Goal: Navigation & Orientation: Understand site structure

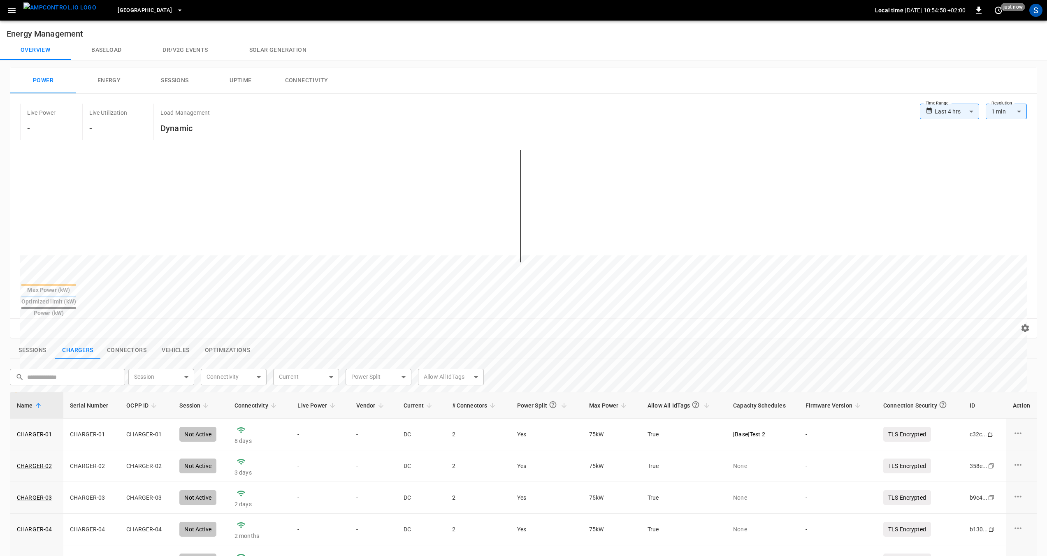
click at [138, 8] on span "[GEOGRAPHIC_DATA]" at bounding box center [145, 10] width 54 height 9
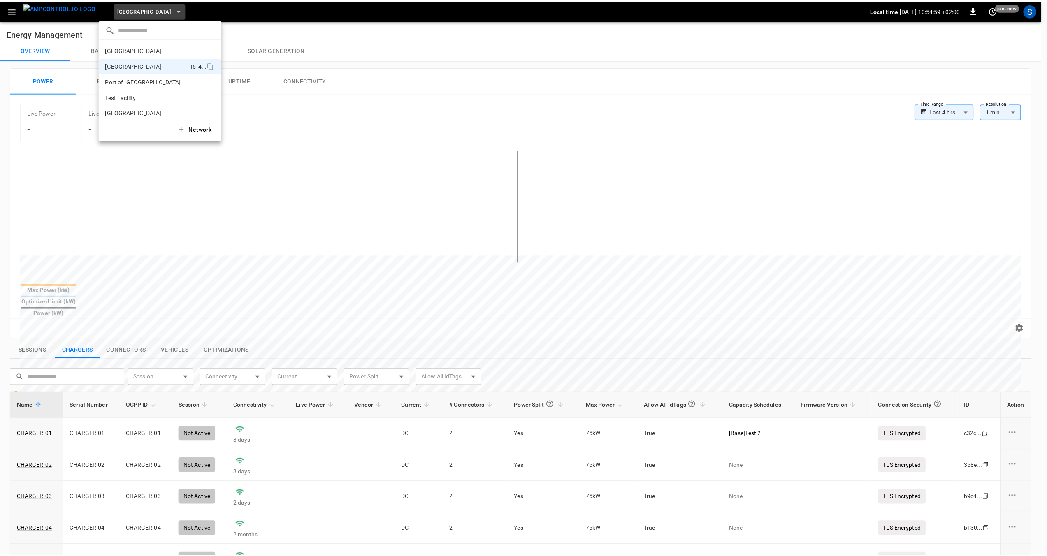
scroll to position [7, 0]
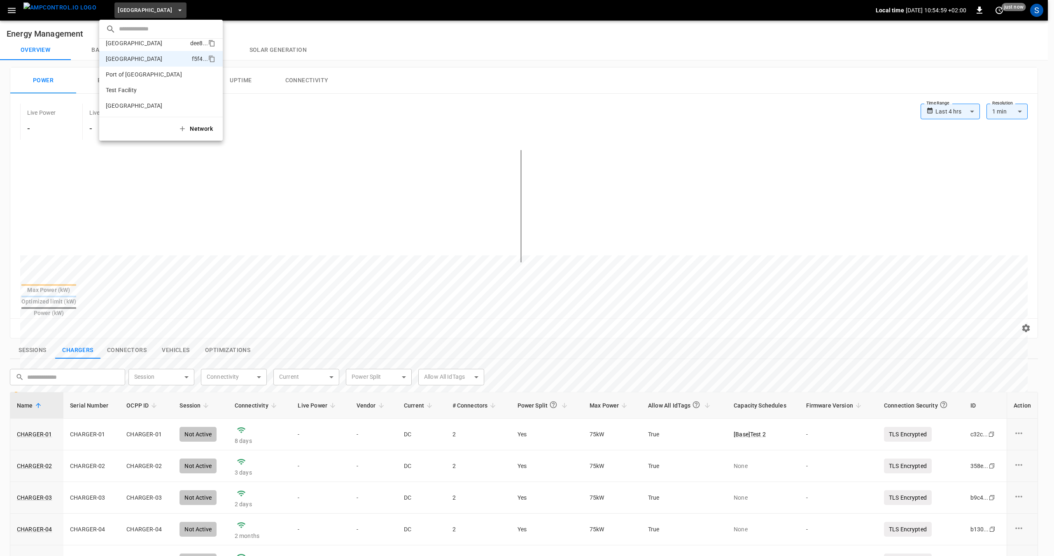
click at [129, 45] on p "[GEOGRAPHIC_DATA]" at bounding box center [134, 43] width 57 height 8
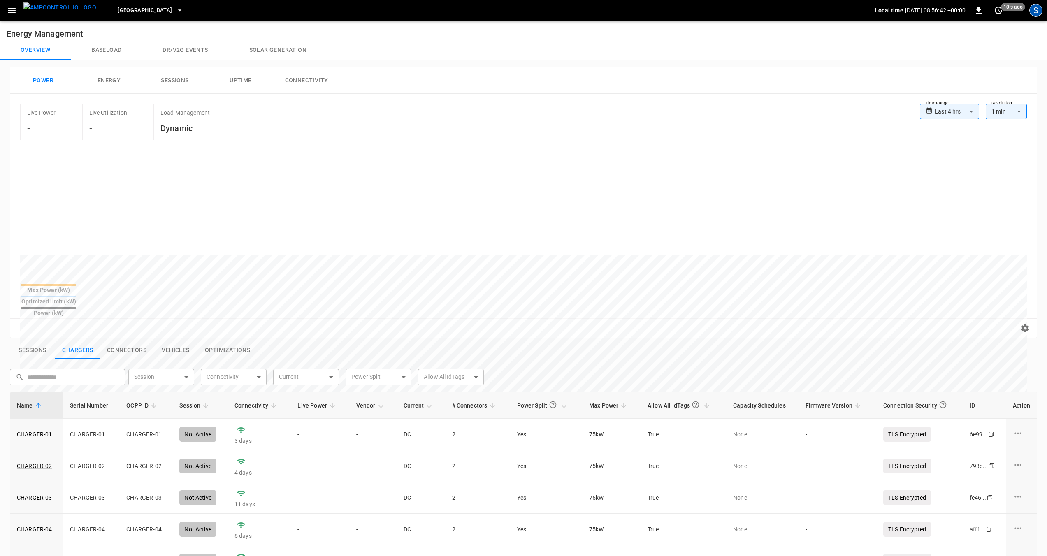
click at [1040, 10] on div "S" at bounding box center [1036, 10] width 13 height 13
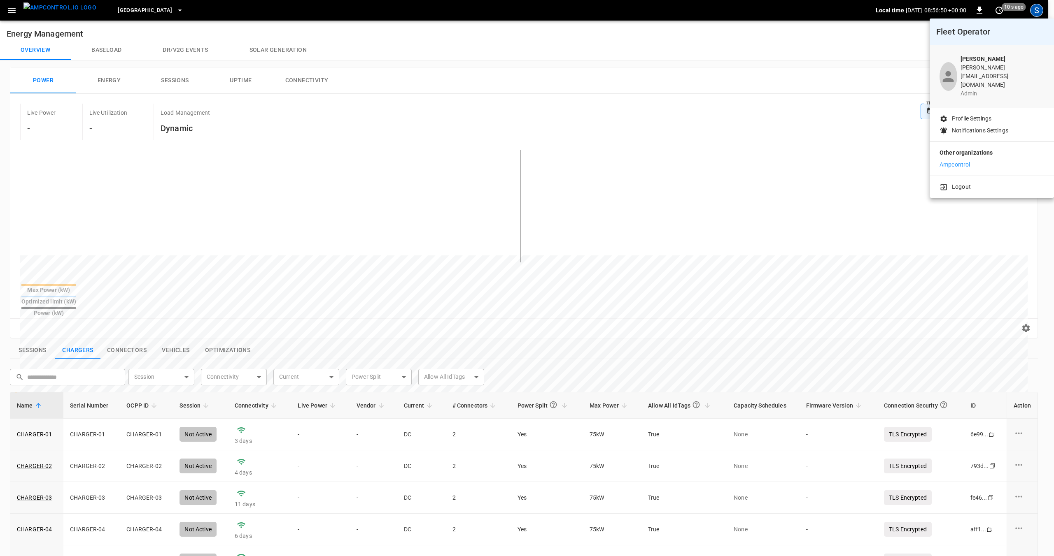
click at [149, 9] on div at bounding box center [527, 278] width 1054 height 556
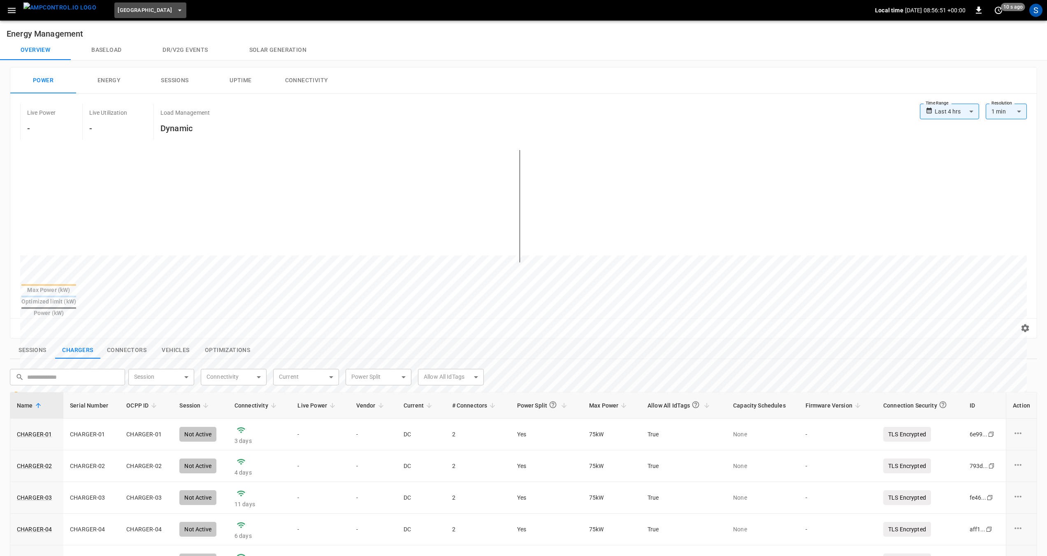
click at [136, 13] on span "[GEOGRAPHIC_DATA]" at bounding box center [145, 10] width 54 height 9
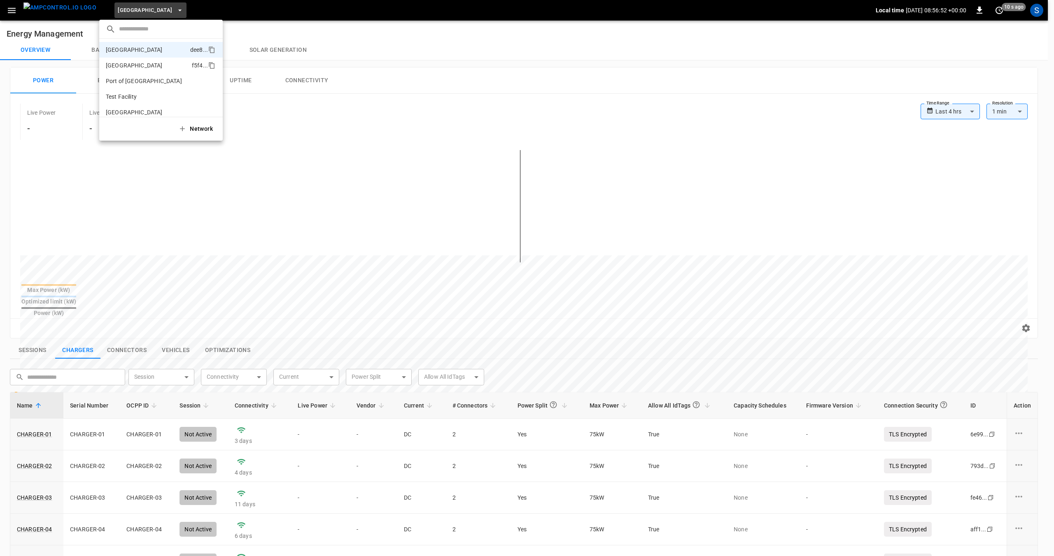
click at [127, 64] on p "[GEOGRAPHIC_DATA]" at bounding box center [134, 65] width 57 height 8
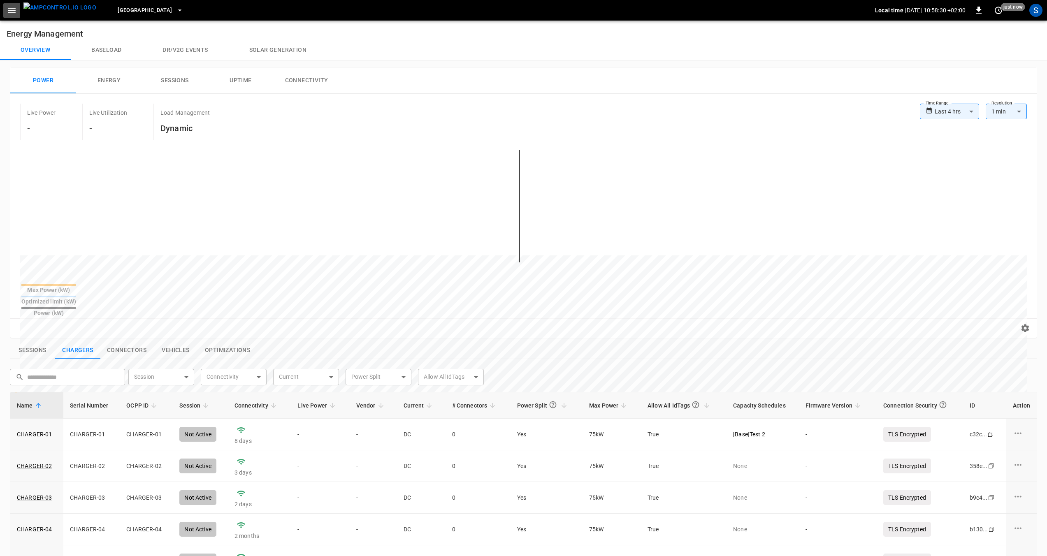
click at [16, 11] on icon "button" at bounding box center [12, 10] width 10 height 10
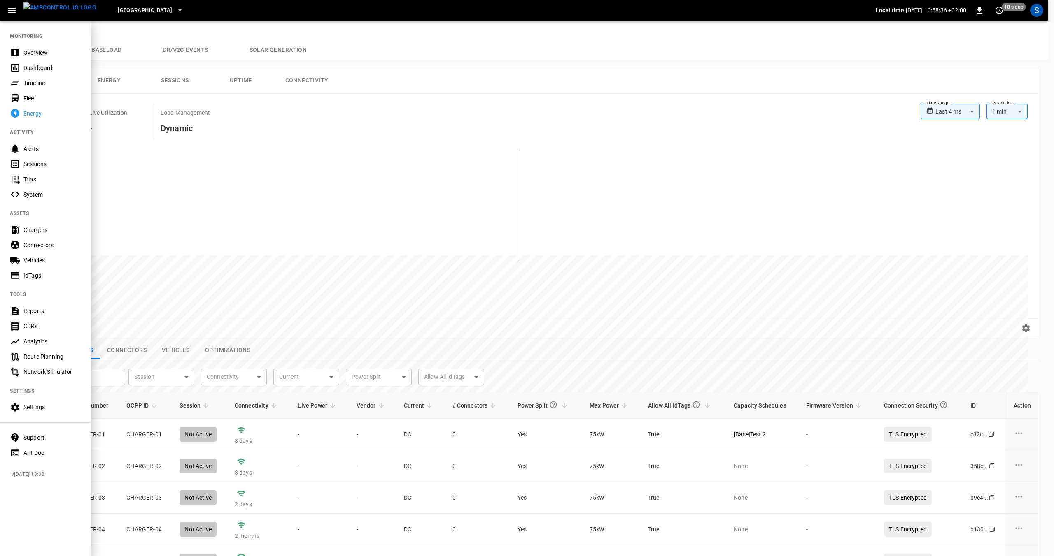
click at [30, 358] on div "Route Planning" at bounding box center [51, 357] width 57 height 8
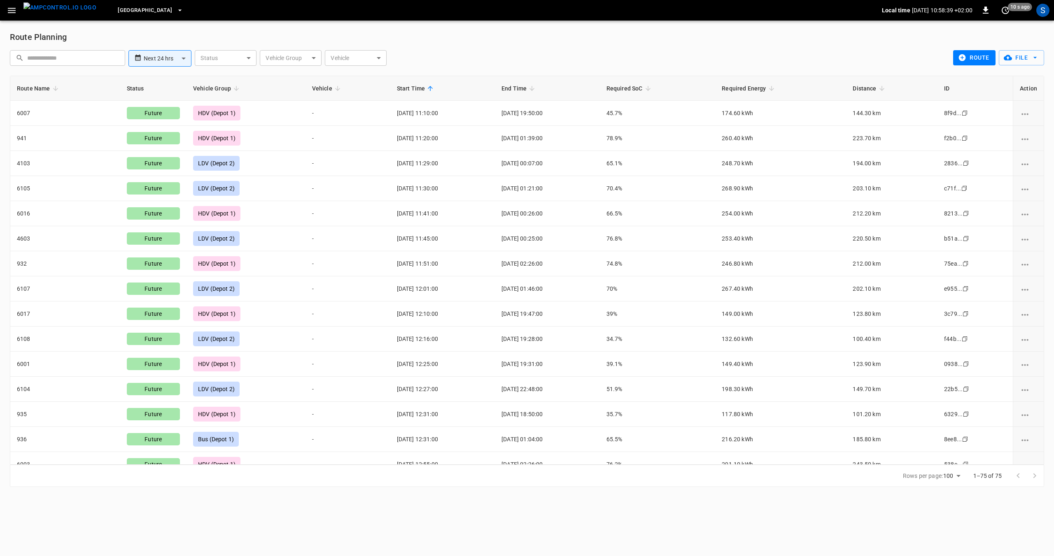
click at [11, 9] on icon "button" at bounding box center [12, 10] width 10 height 10
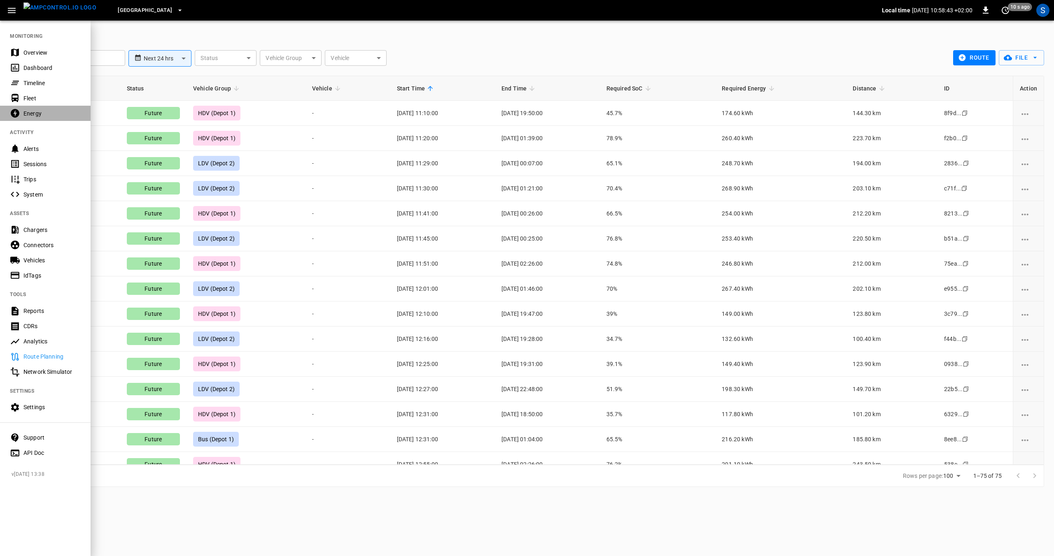
click at [26, 114] on div "Energy" at bounding box center [51, 113] width 57 height 8
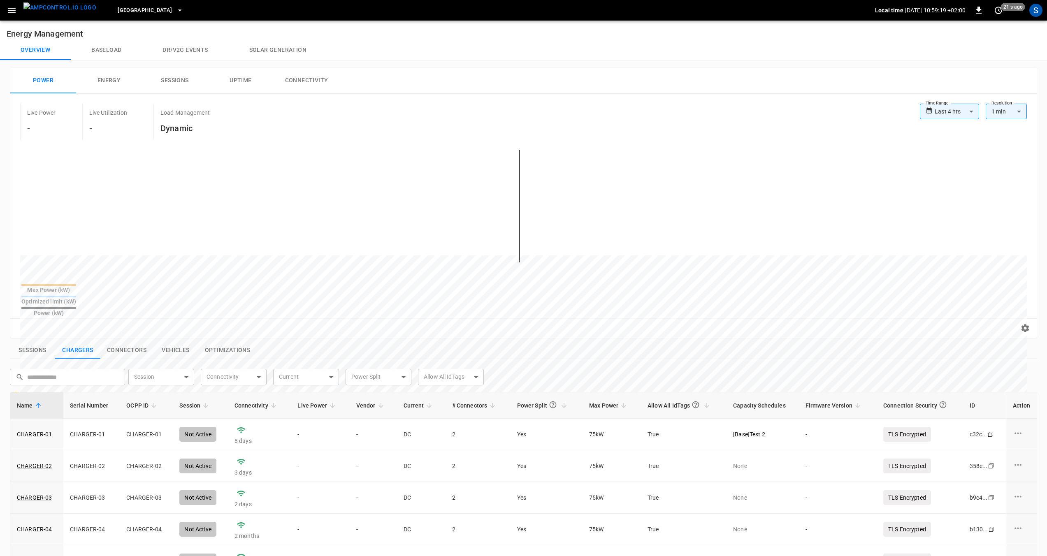
click at [14, 10] on icon "button" at bounding box center [12, 10] width 8 height 5
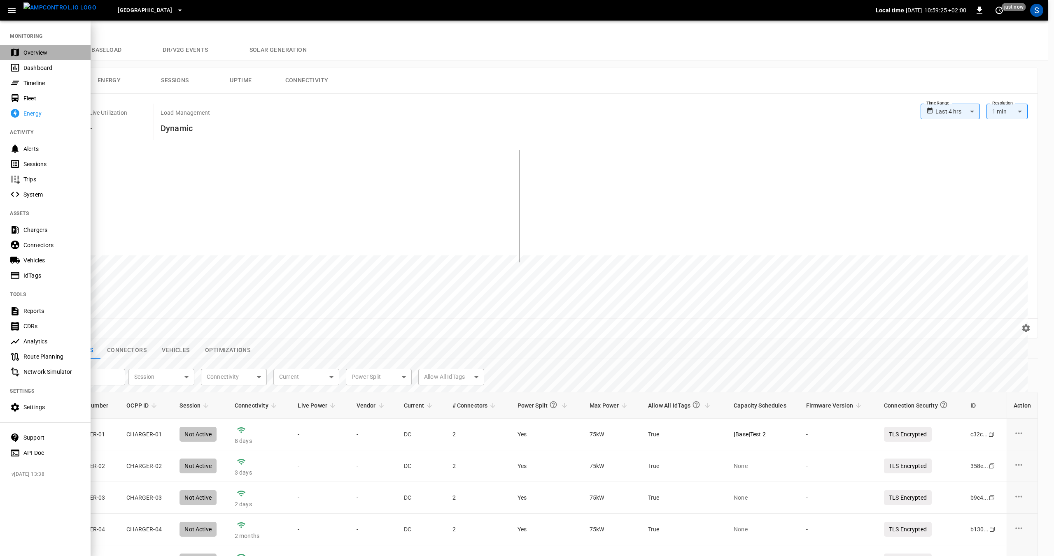
click at [29, 49] on div "Overview" at bounding box center [51, 53] width 57 height 8
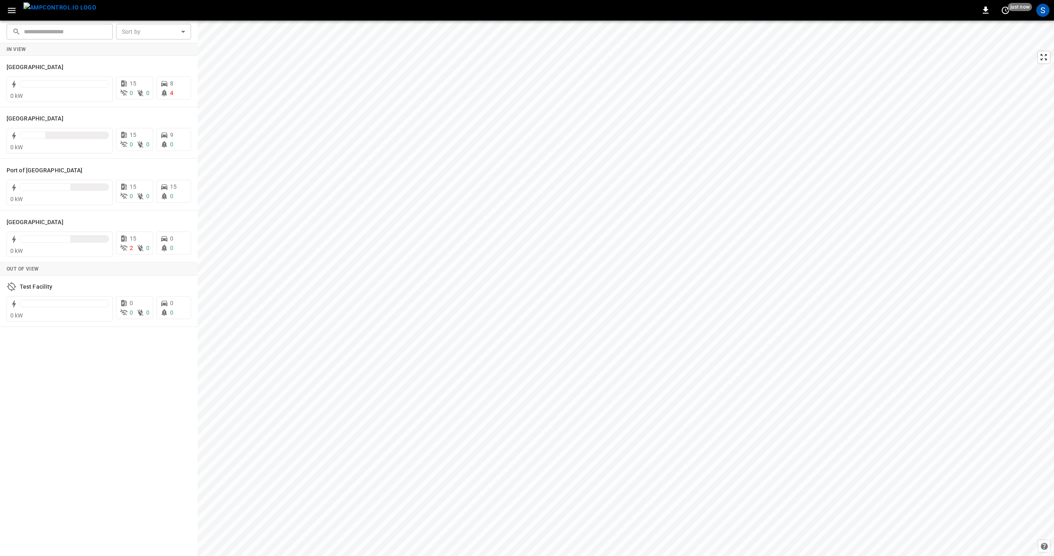
click at [9, 13] on icon "button" at bounding box center [12, 10] width 10 height 10
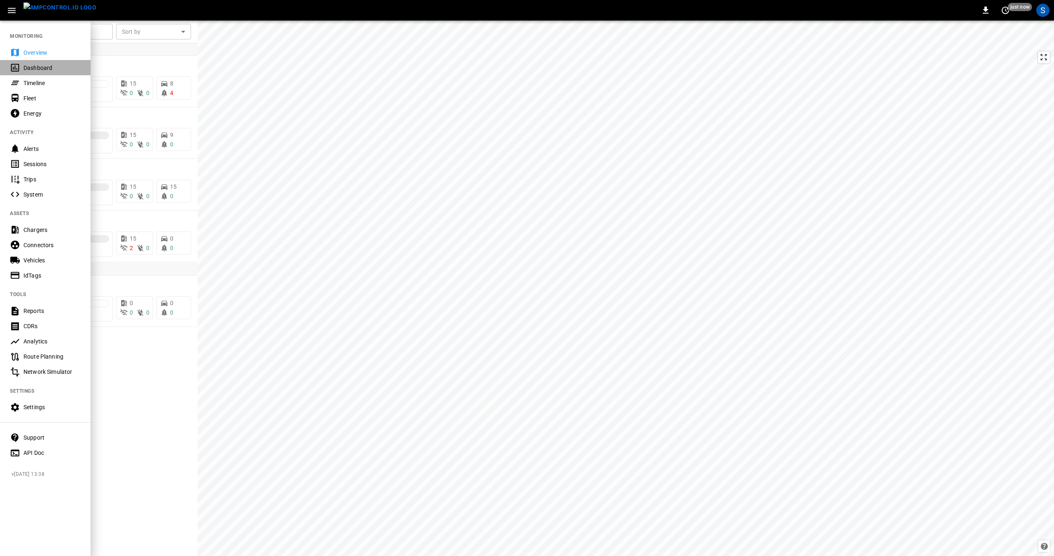
click at [24, 72] on div "Dashboard" at bounding box center [45, 67] width 91 height 15
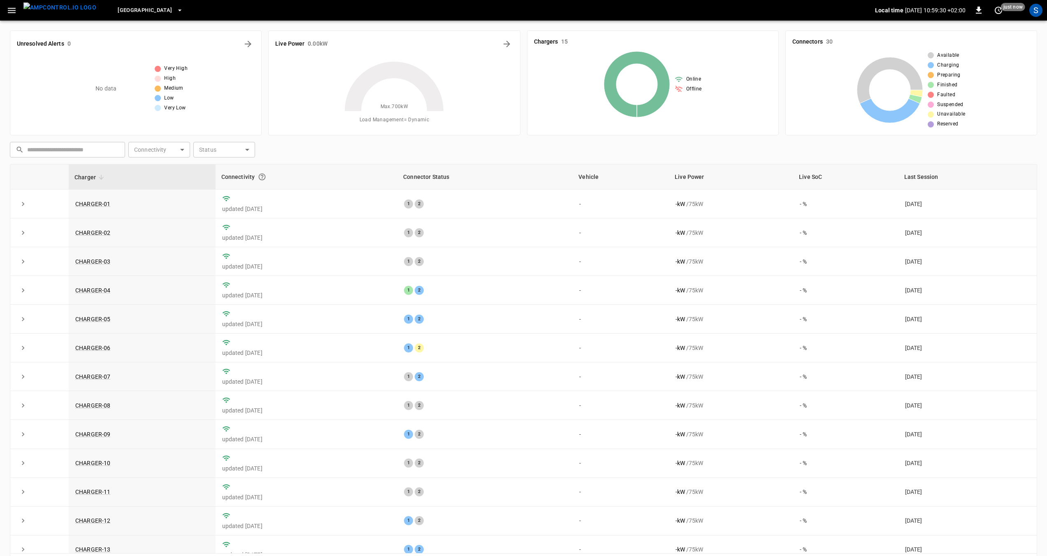
click at [14, 12] on icon "button" at bounding box center [12, 10] width 8 height 5
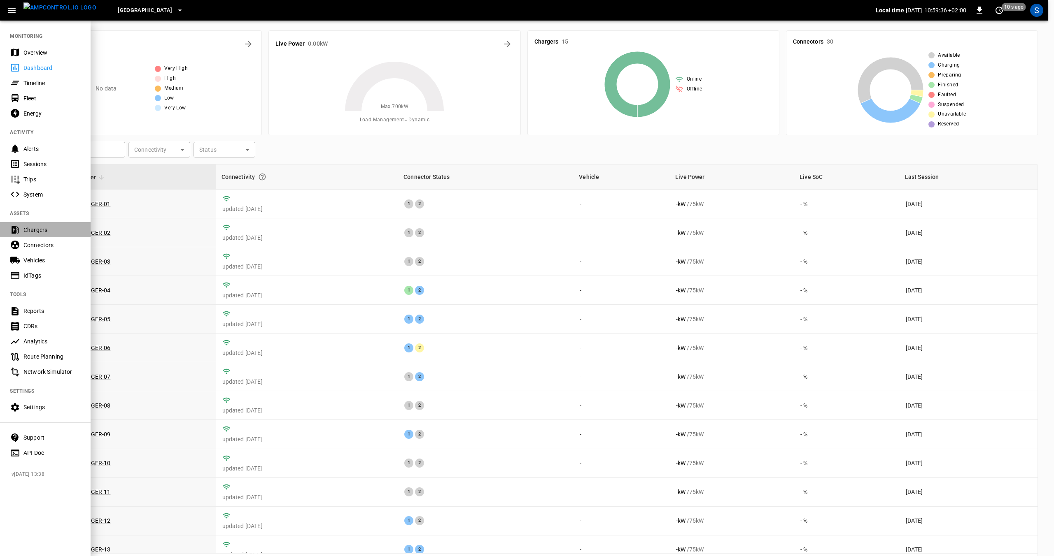
click at [30, 230] on div "Chargers" at bounding box center [51, 230] width 57 height 8
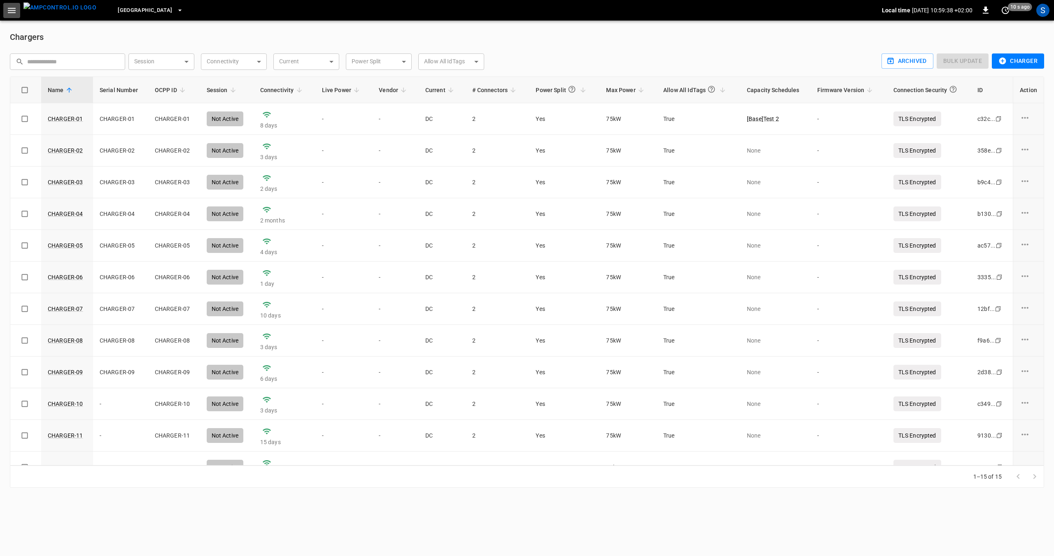
click at [13, 8] on icon "button" at bounding box center [12, 10] width 8 height 5
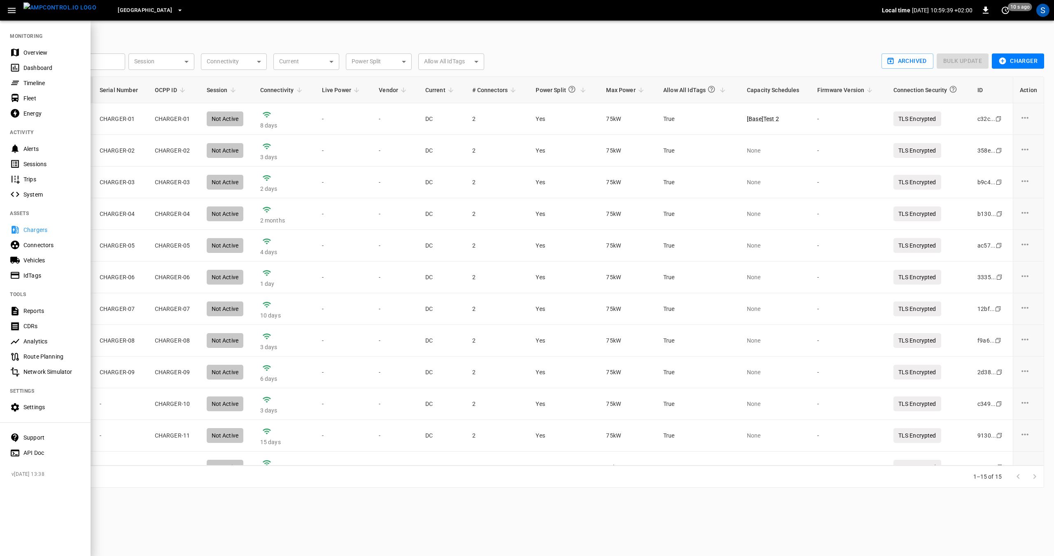
click at [31, 257] on div "Vehicles" at bounding box center [51, 260] width 57 height 8
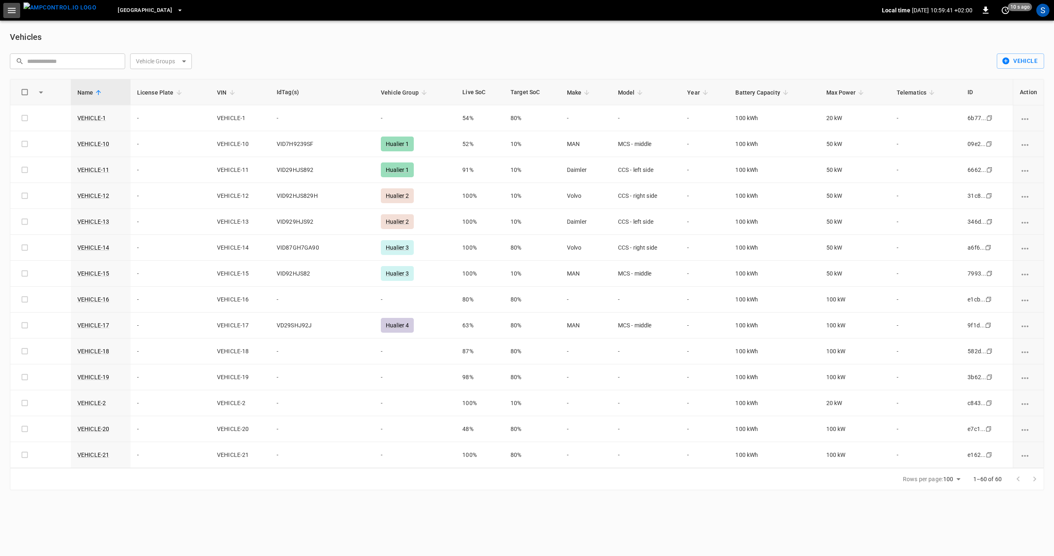
click at [12, 13] on icon "button" at bounding box center [12, 10] width 10 height 10
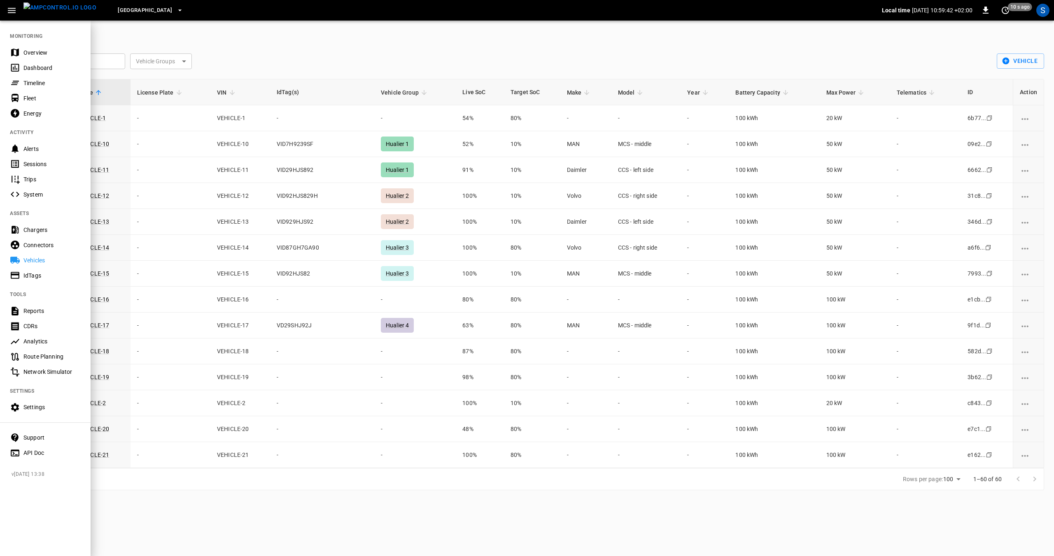
click at [37, 249] on div "Connectors" at bounding box center [51, 245] width 57 height 8
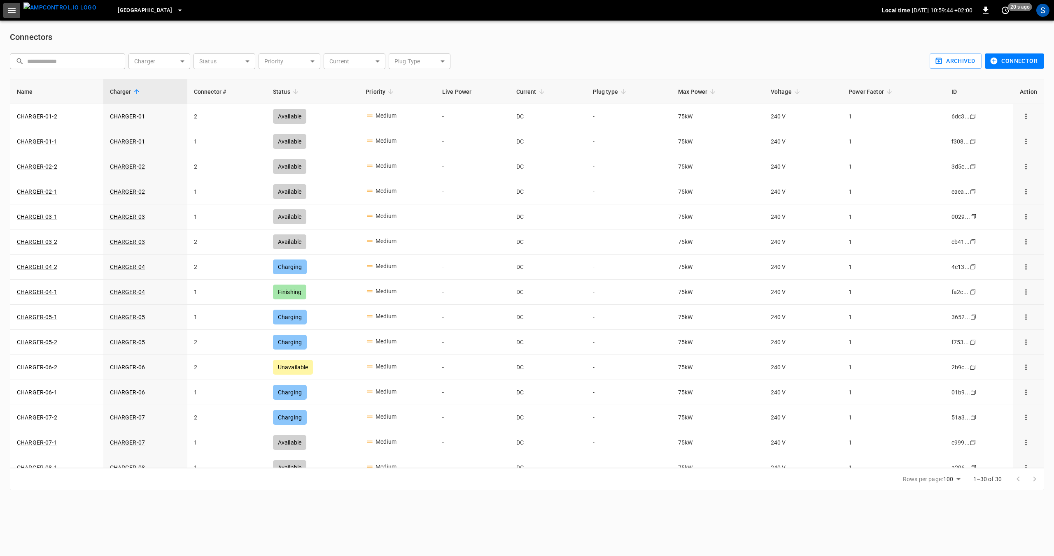
click at [9, 11] on icon "button" at bounding box center [12, 10] width 10 height 10
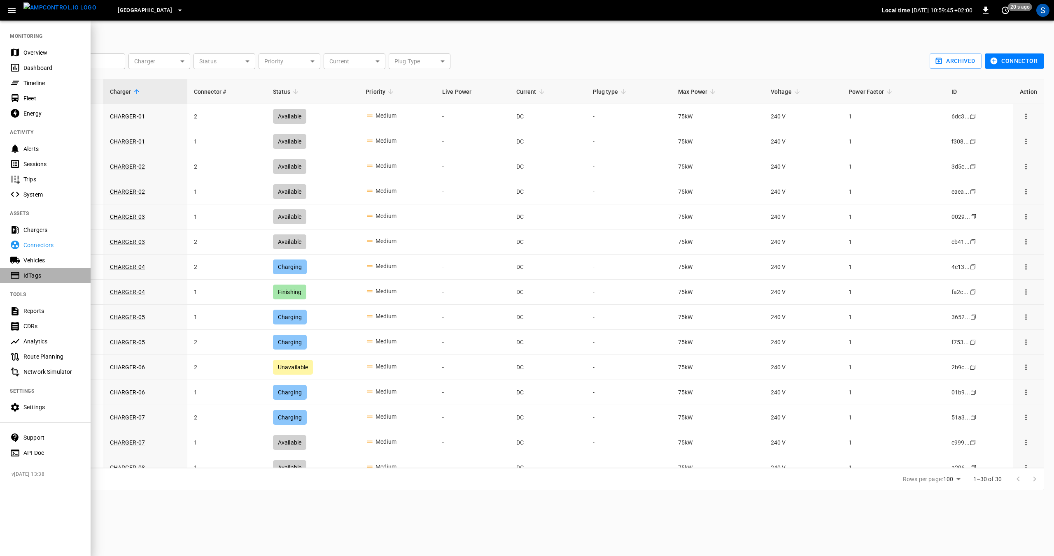
click at [24, 276] on div "IdTags" at bounding box center [51, 276] width 57 height 8
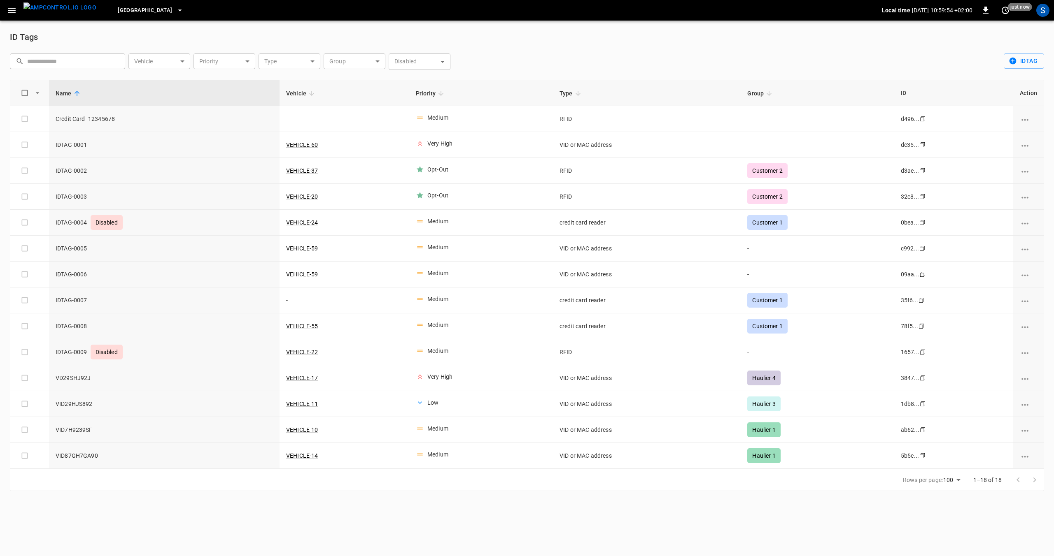
click at [14, 11] on icon "button" at bounding box center [12, 10] width 10 height 10
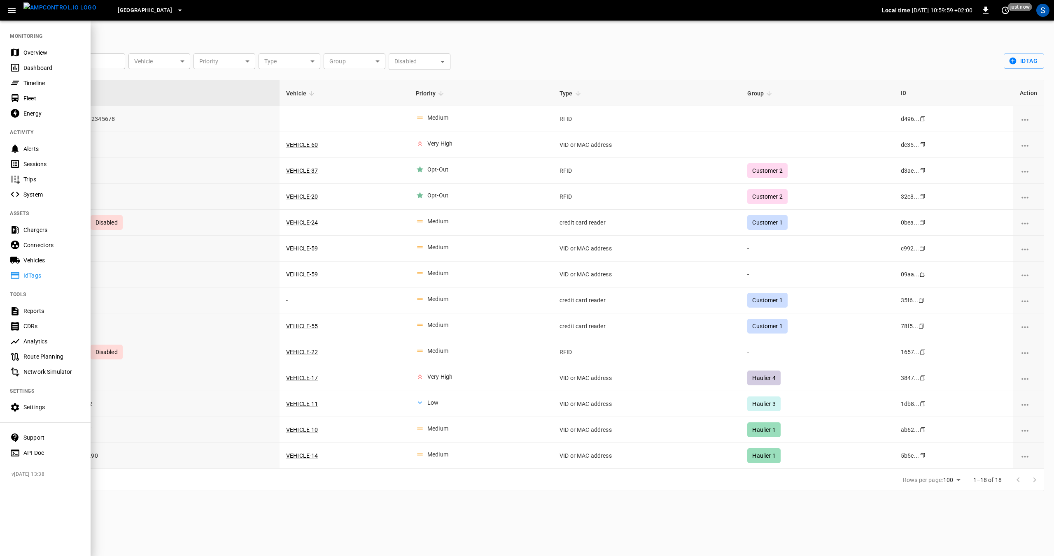
click at [35, 370] on div "Network Simulator" at bounding box center [51, 372] width 57 height 8
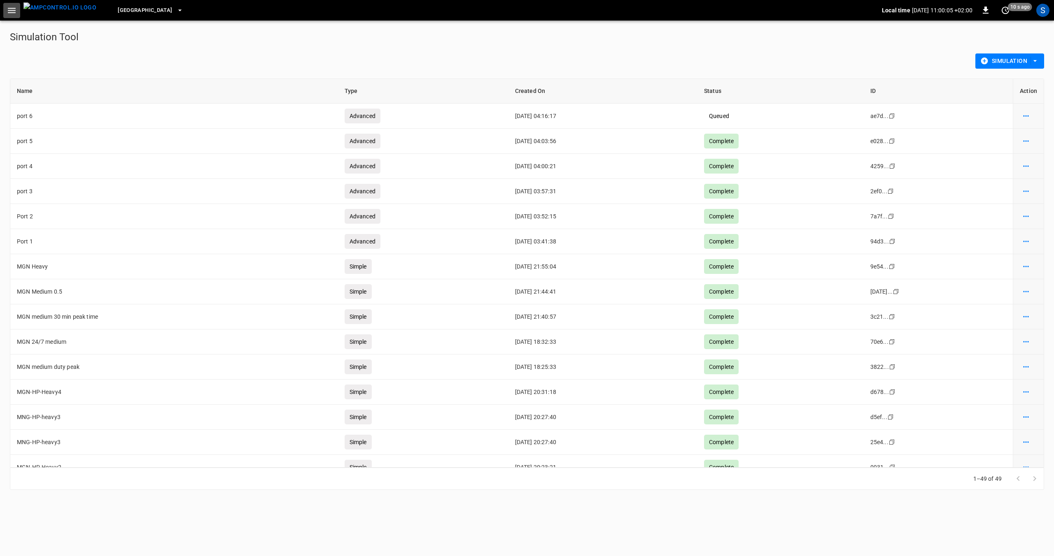
click at [9, 10] on icon "button" at bounding box center [12, 10] width 8 height 5
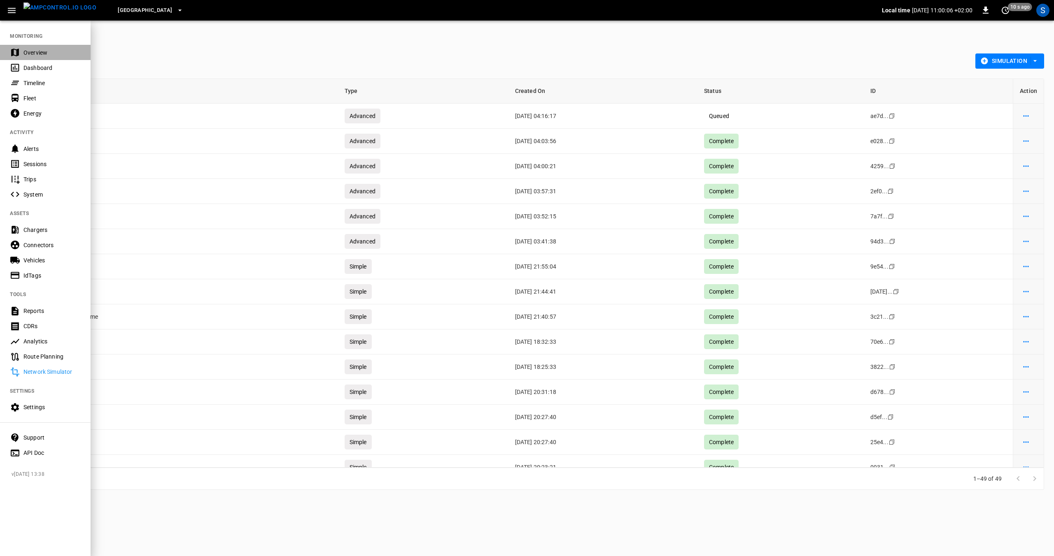
click at [30, 54] on div "Overview" at bounding box center [51, 53] width 57 height 8
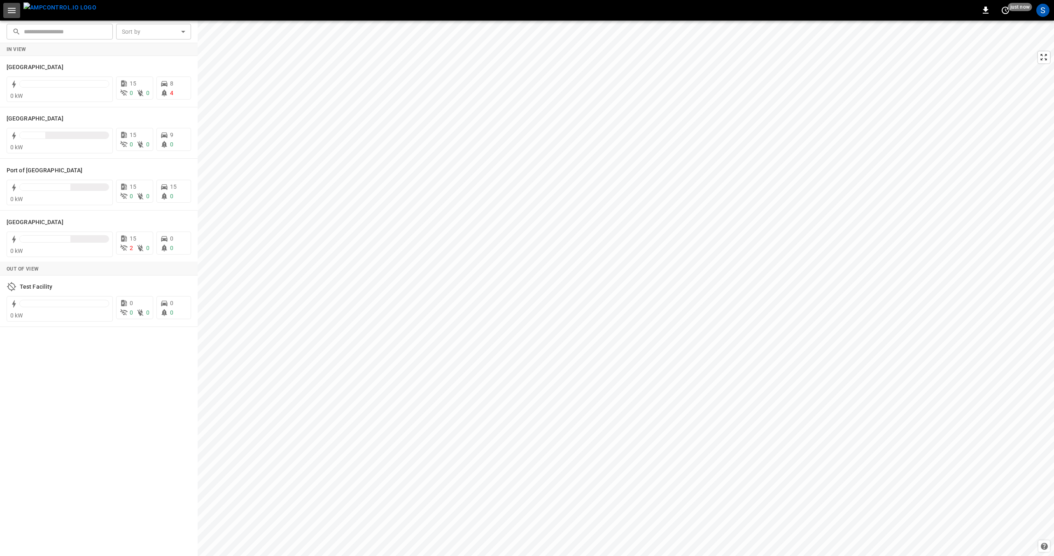
click at [9, 11] on icon "button" at bounding box center [12, 10] width 10 height 10
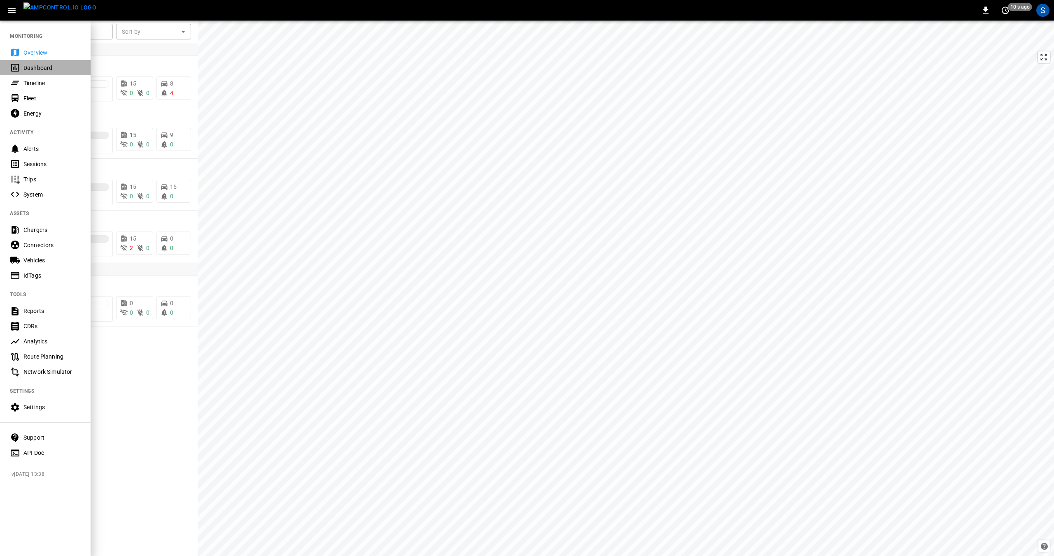
click at [30, 66] on div "Dashboard" at bounding box center [51, 68] width 57 height 8
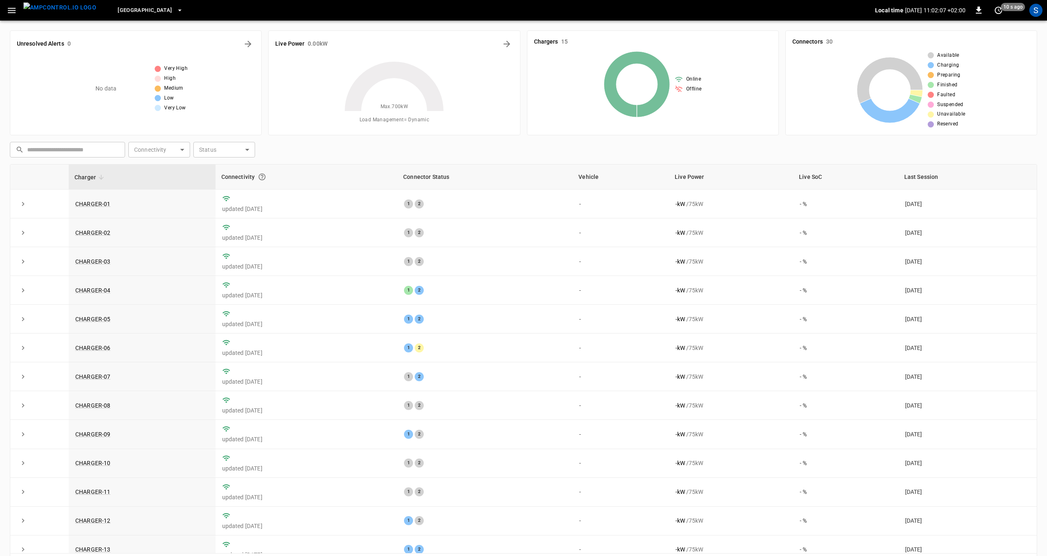
click at [11, 11] on icon "button" at bounding box center [12, 10] width 10 height 10
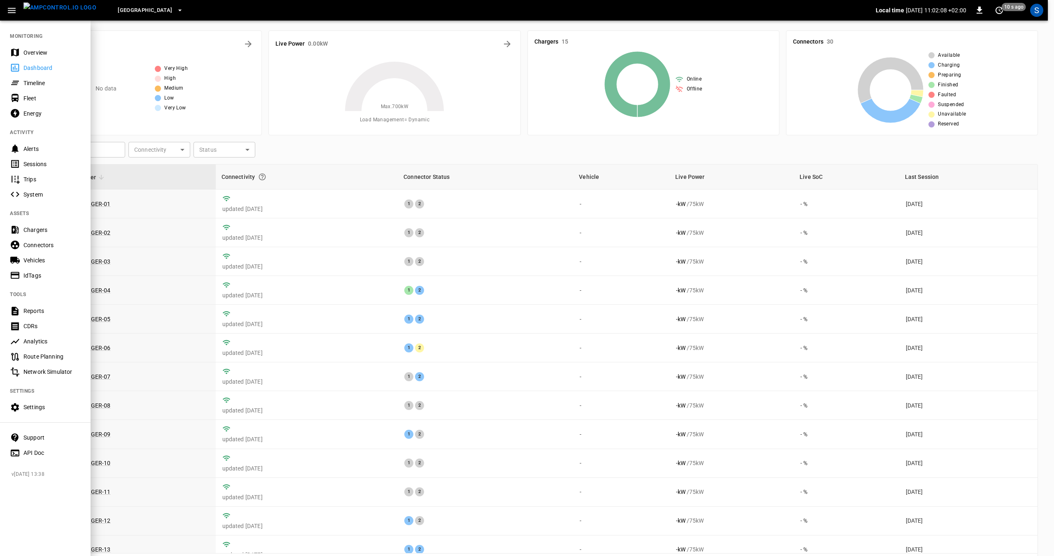
click at [35, 54] on div "Overview" at bounding box center [51, 53] width 57 height 8
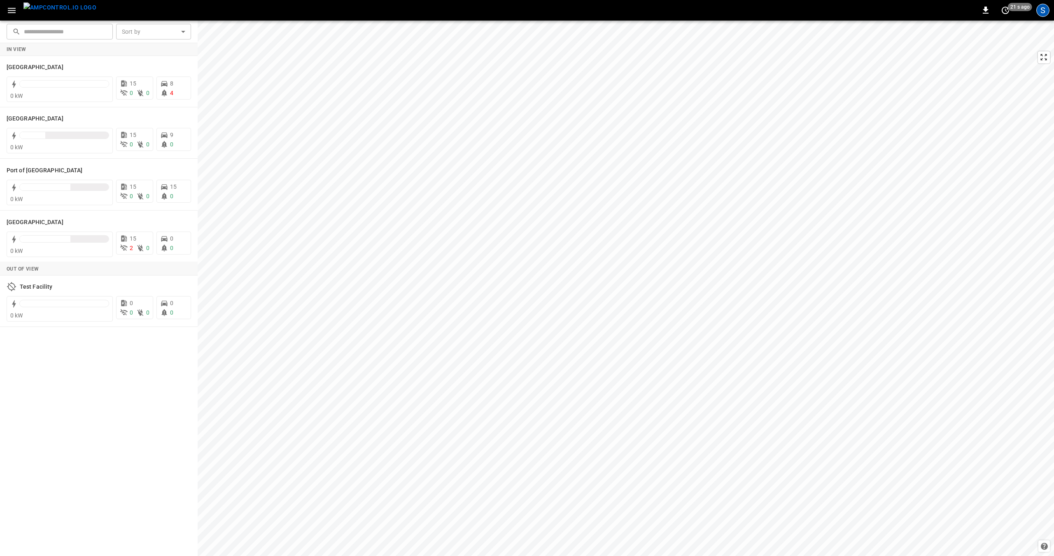
click at [1045, 10] on div "S" at bounding box center [1042, 10] width 13 height 13
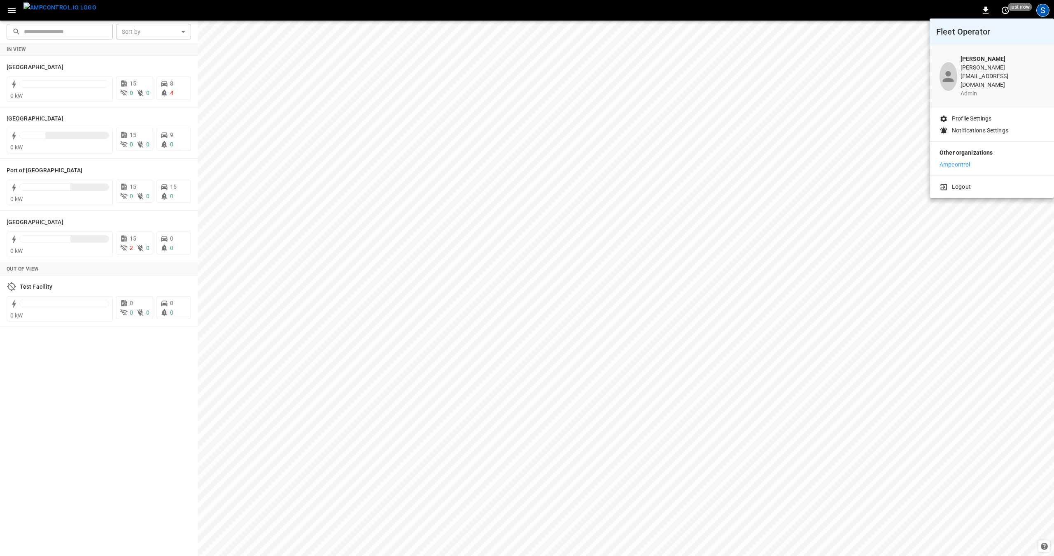
click at [19, 12] on div at bounding box center [527, 278] width 1054 height 556
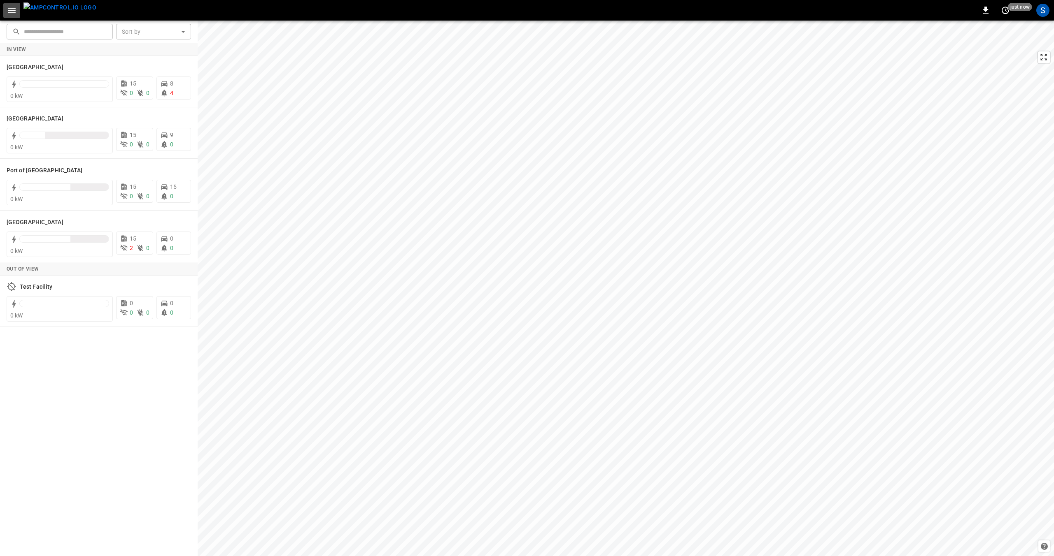
click at [14, 14] on icon "button" at bounding box center [12, 10] width 10 height 10
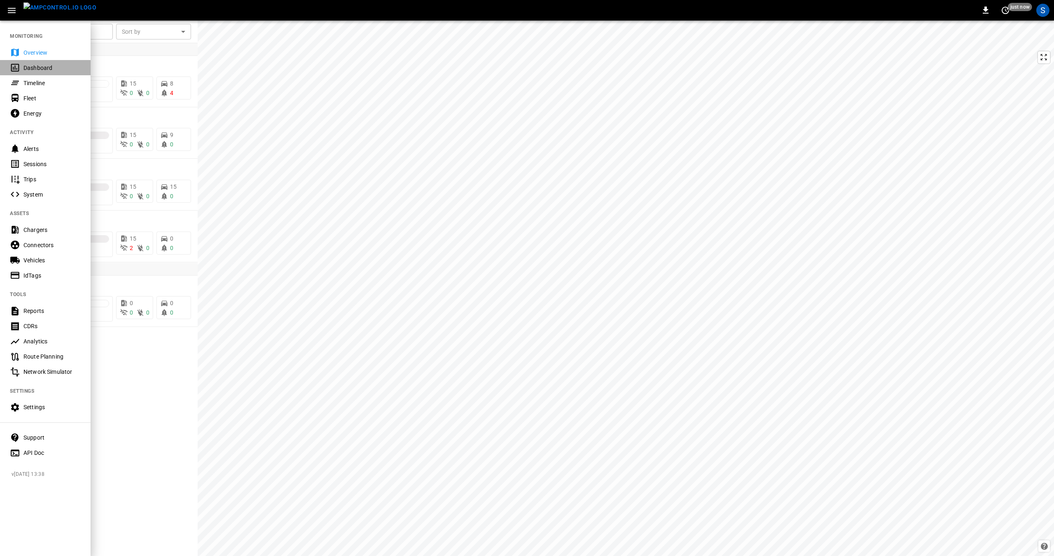
click at [30, 70] on div "Dashboard" at bounding box center [51, 68] width 57 height 8
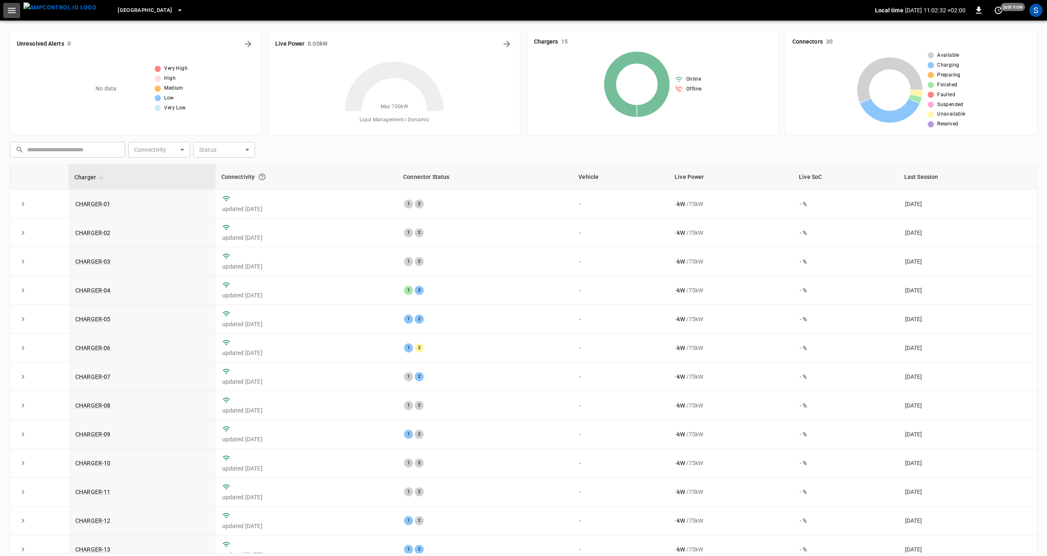
click at [10, 12] on icon "button" at bounding box center [12, 10] width 10 height 10
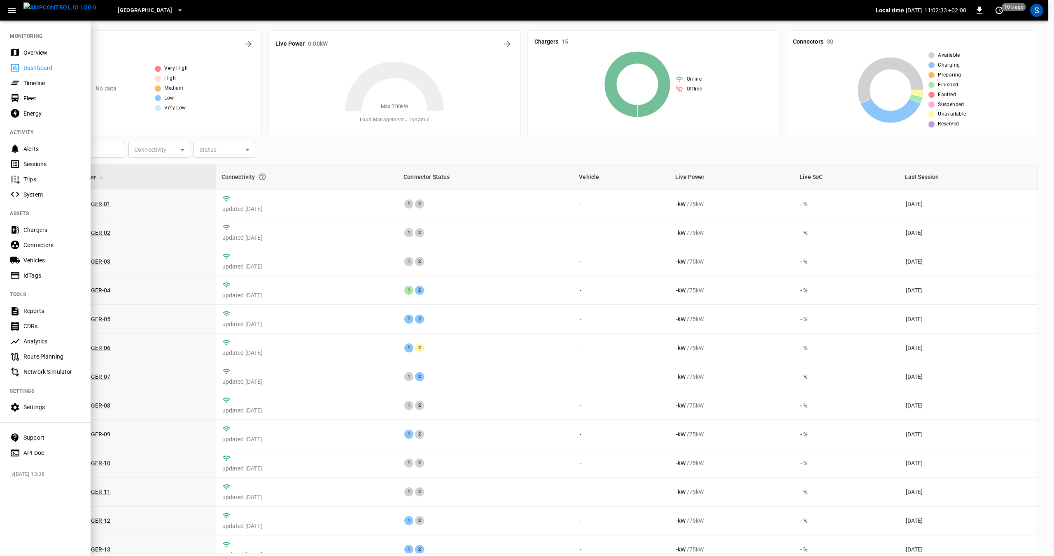
click at [29, 104] on div "Fleet" at bounding box center [45, 98] width 91 height 15
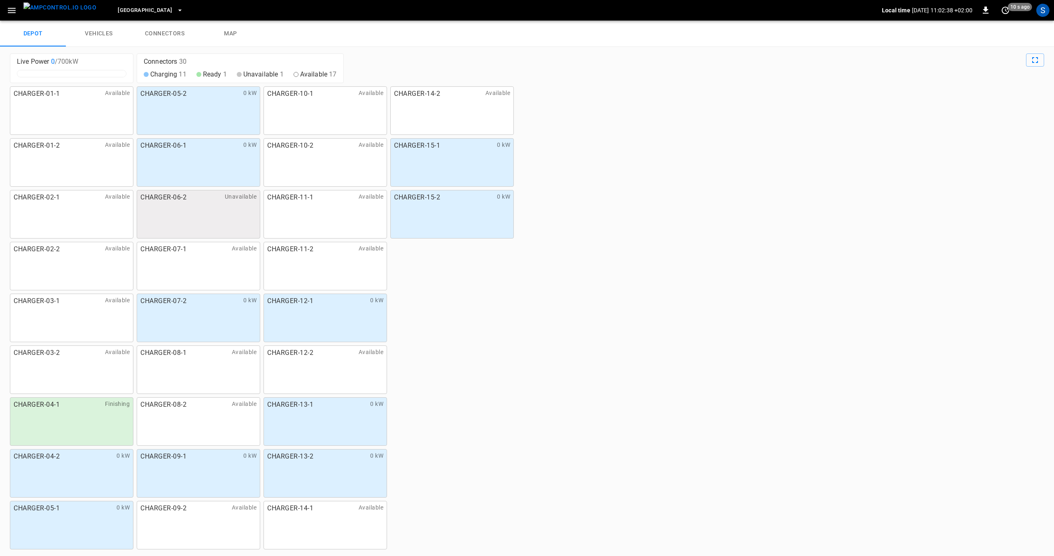
click at [9, 9] on icon "button" at bounding box center [12, 10] width 10 height 10
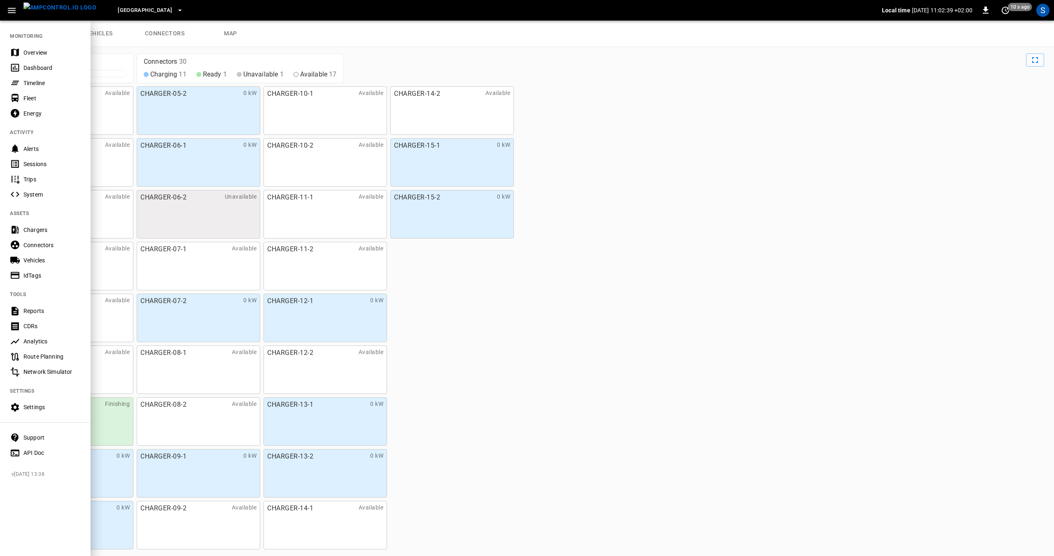
drag, startPoint x: 33, startPoint y: 54, endPoint x: 65, endPoint y: 45, distance: 33.2
click at [33, 53] on div "Overview" at bounding box center [51, 53] width 57 height 8
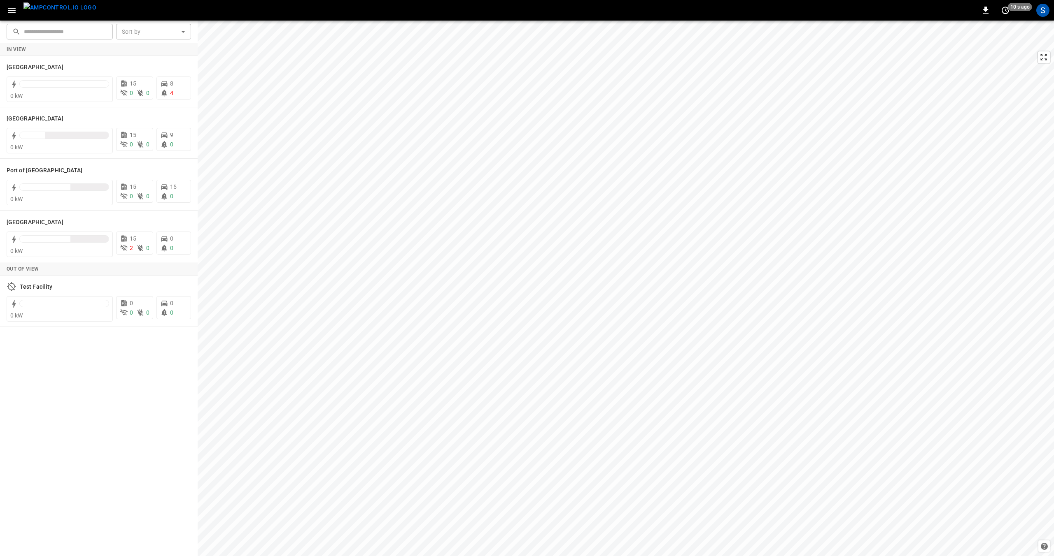
click at [1039, 3] on div "S" at bounding box center [1043, 10] width 16 height 16
click at [1042, 11] on div "S" at bounding box center [1042, 10] width 13 height 13
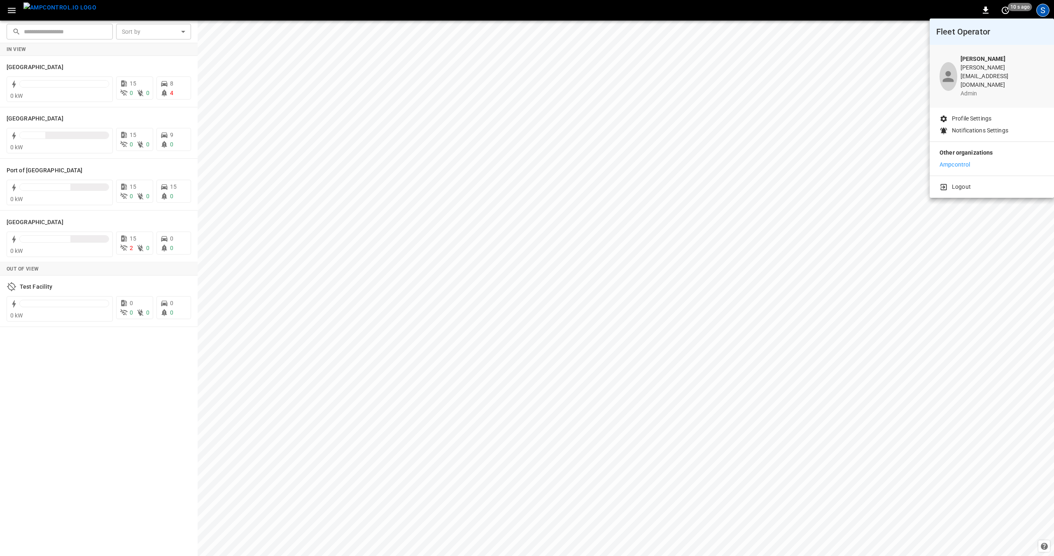
click at [948, 161] on p "Ampcontrol" at bounding box center [954, 165] width 30 height 9
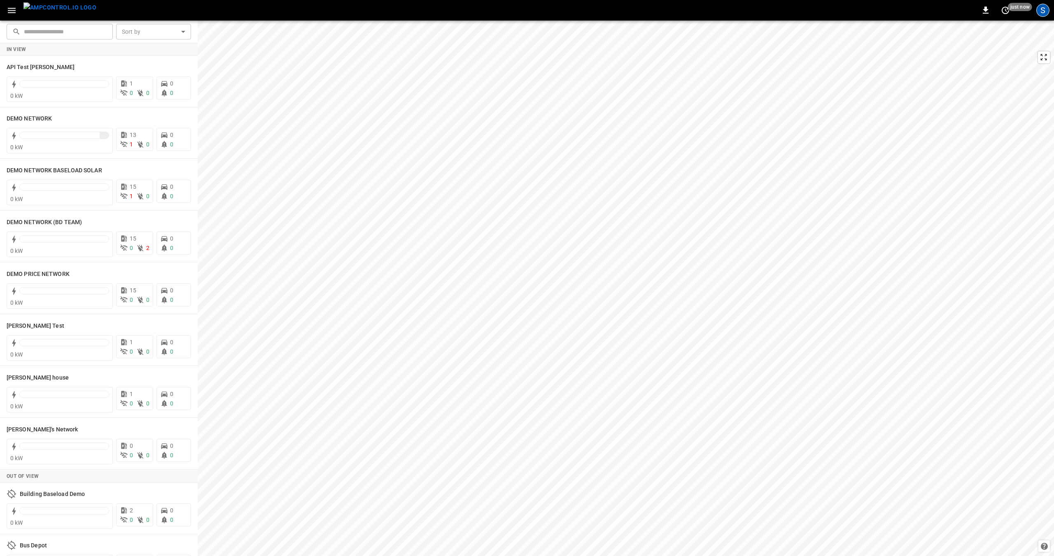
click at [1040, 10] on div "S" at bounding box center [1042, 10] width 13 height 13
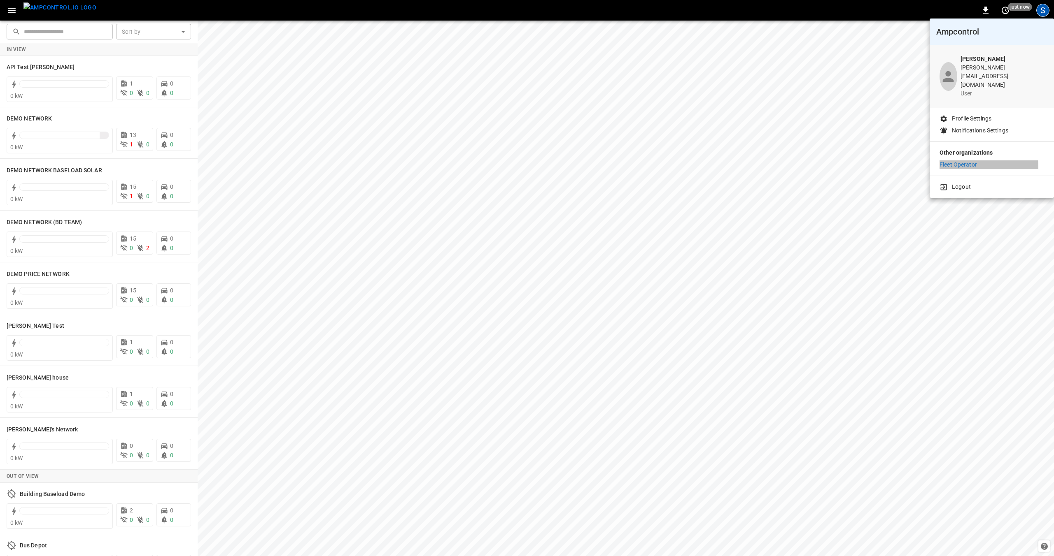
click at [961, 161] on p "Fleet Operator" at bounding box center [957, 165] width 37 height 9
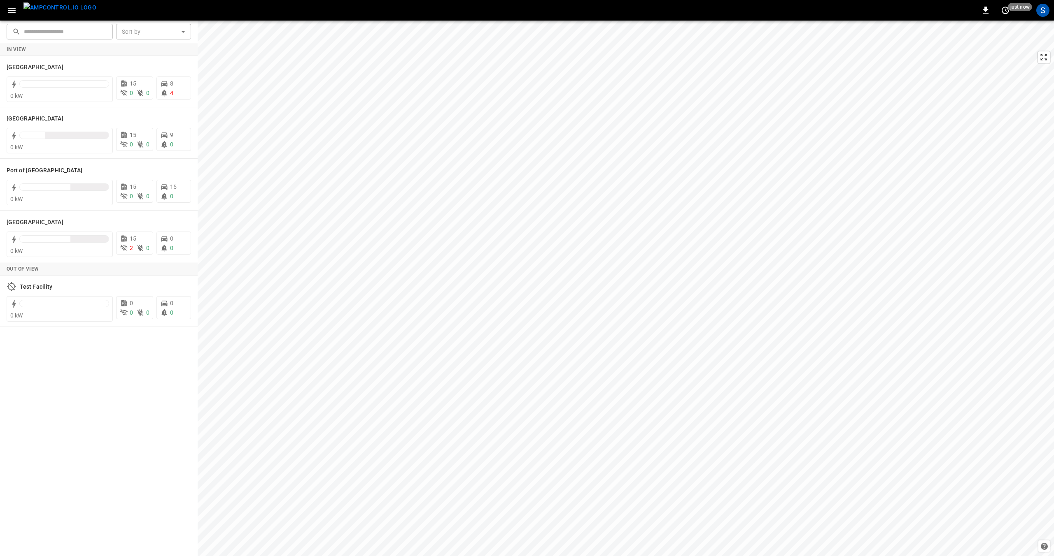
click at [10, 12] on icon "button" at bounding box center [12, 10] width 10 height 10
